Goal: Transaction & Acquisition: Obtain resource

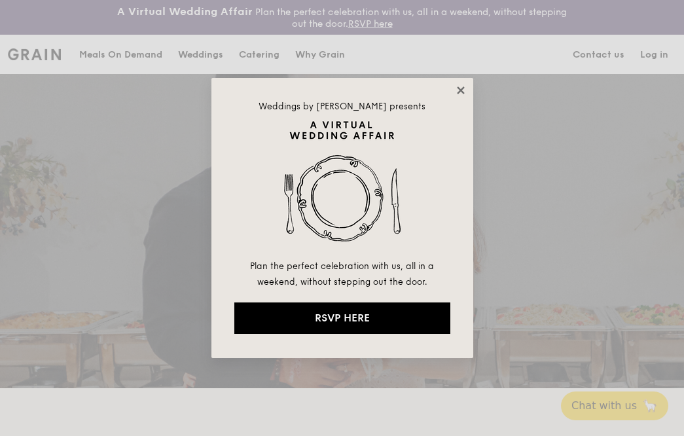
click at [465, 89] on icon at bounding box center [461, 90] width 12 height 12
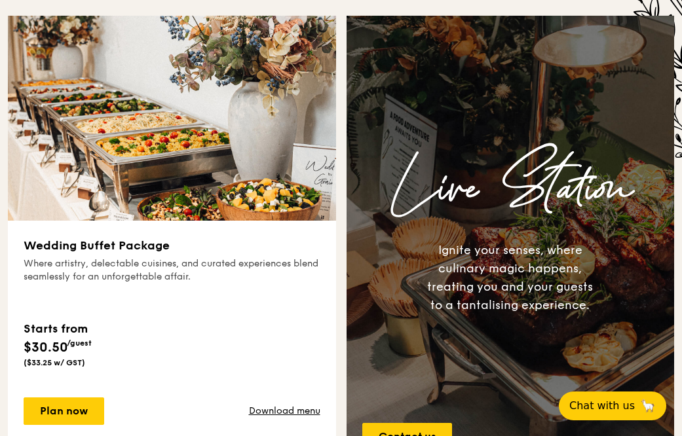
scroll to position [638, 0]
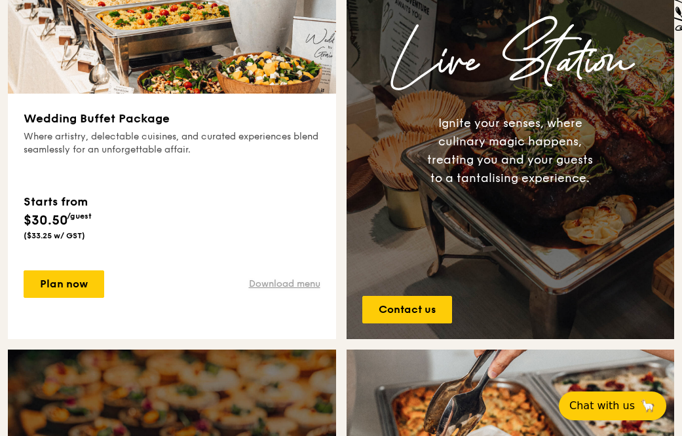
click at [260, 291] on link "Download menu" at bounding box center [284, 284] width 71 height 13
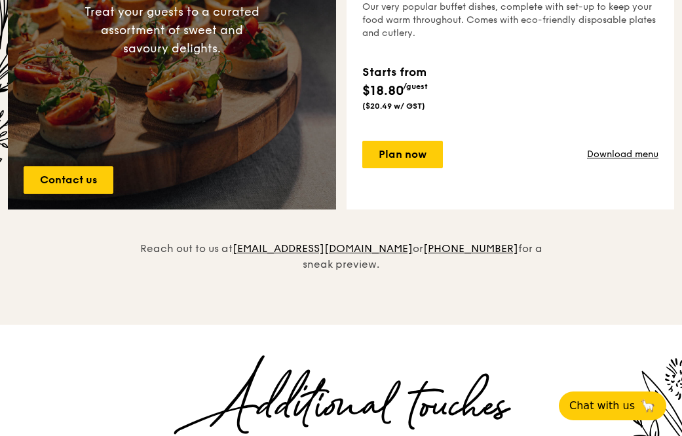
scroll to position [1228, 0]
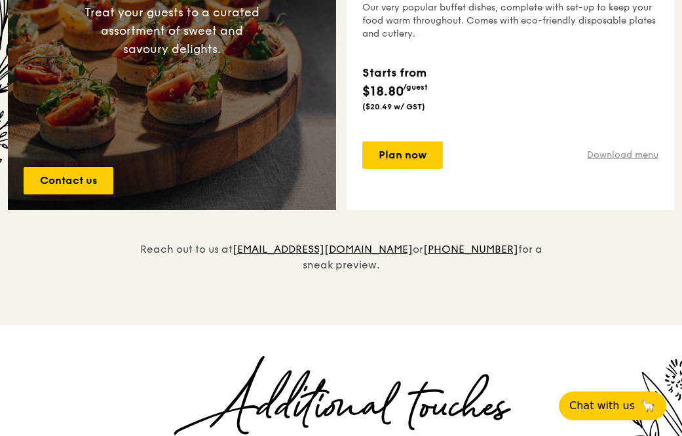
click at [616, 162] on link "Download menu" at bounding box center [622, 155] width 71 height 13
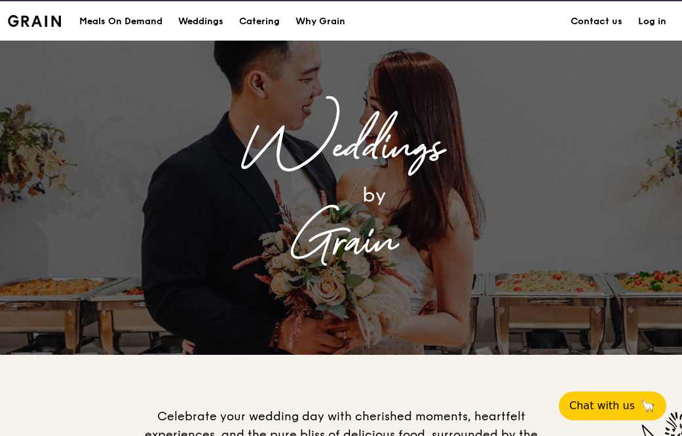
scroll to position [0, 0]
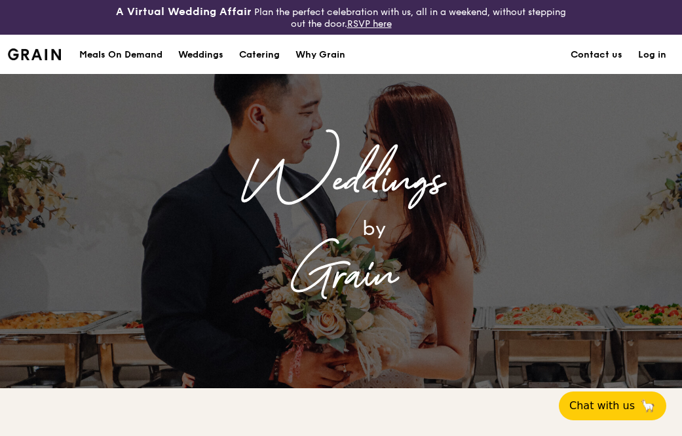
click at [50, 60] on img at bounding box center [34, 54] width 53 height 12
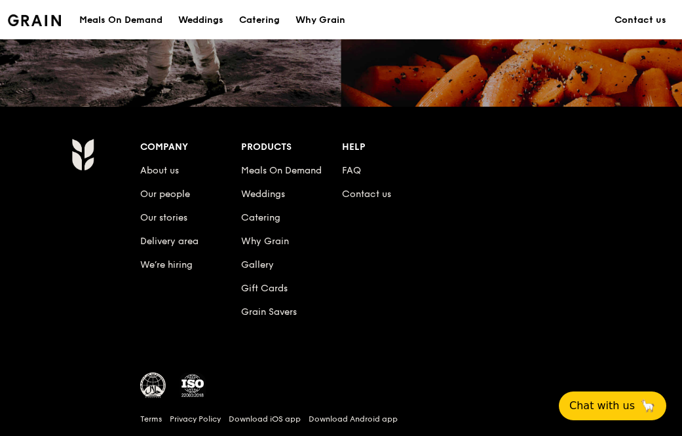
scroll to position [1176, 0]
